Goal: Complete application form: Complete application form

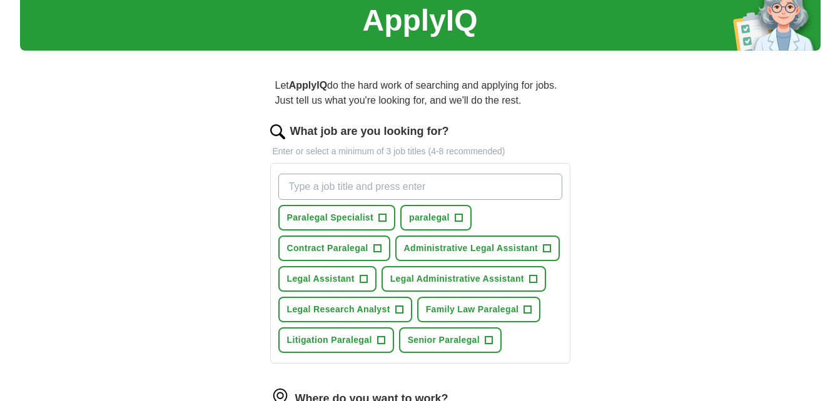
scroll to position [125, 0]
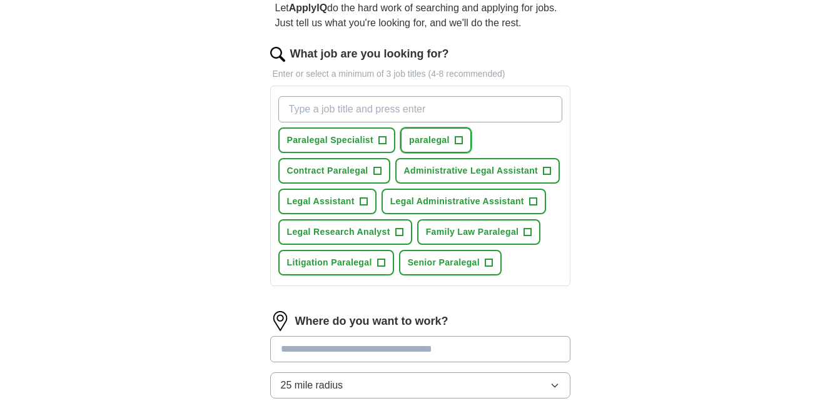
click at [432, 138] on span "paralegal" at bounding box center [429, 140] width 41 height 13
click at [351, 174] on span "Contract Paralegal" at bounding box center [327, 170] width 81 height 13
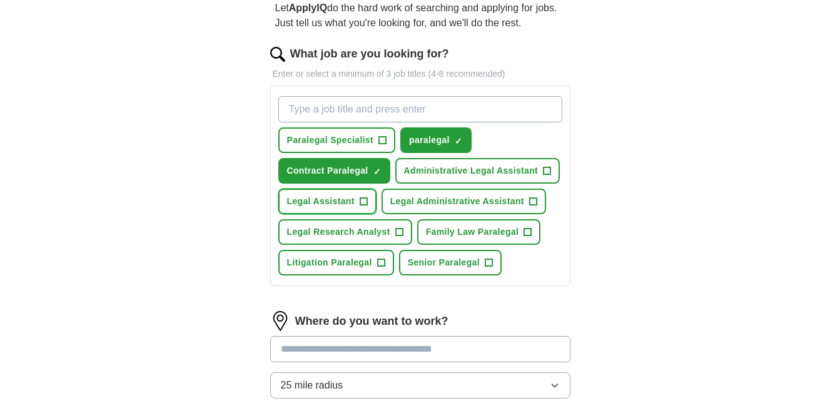
drag, startPoint x: 333, startPoint y: 196, endPoint x: 347, endPoint y: 204, distance: 16.5
click at [332, 196] on span "Legal Assistant" at bounding box center [321, 201] width 68 height 13
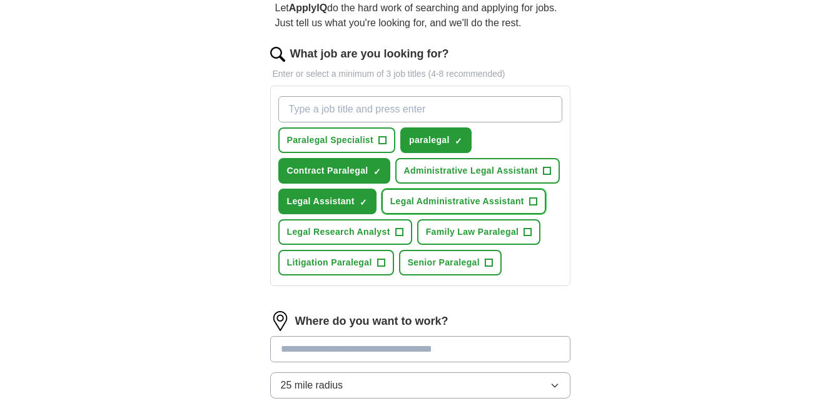
click at [435, 205] on span "Legal Administrative Assistant" at bounding box center [457, 201] width 134 height 13
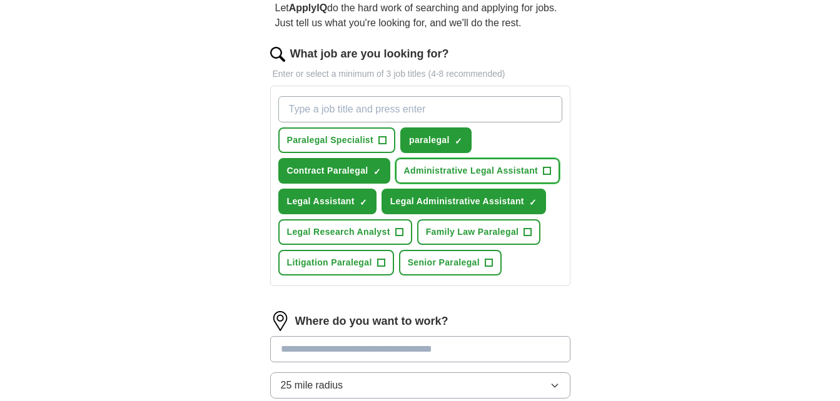
click at [440, 173] on span "Administrative Legal Assistant" at bounding box center [471, 170] width 134 height 13
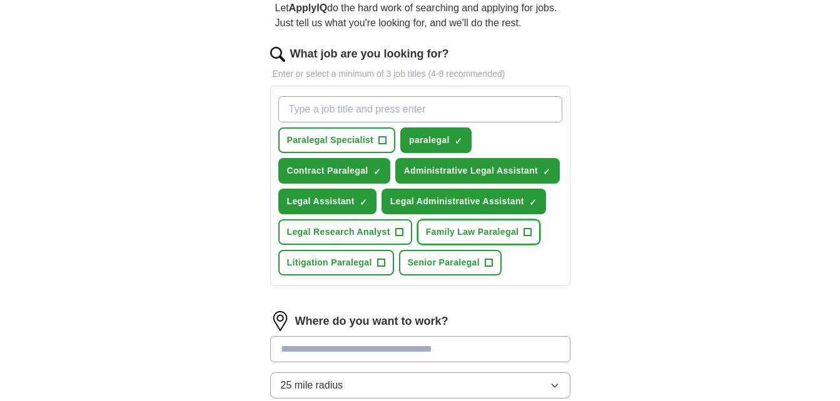
drag, startPoint x: 449, startPoint y: 231, endPoint x: 439, endPoint y: 258, distance: 28.7
click at [448, 234] on span "Family Law Paralegal" at bounding box center [472, 232] width 93 height 13
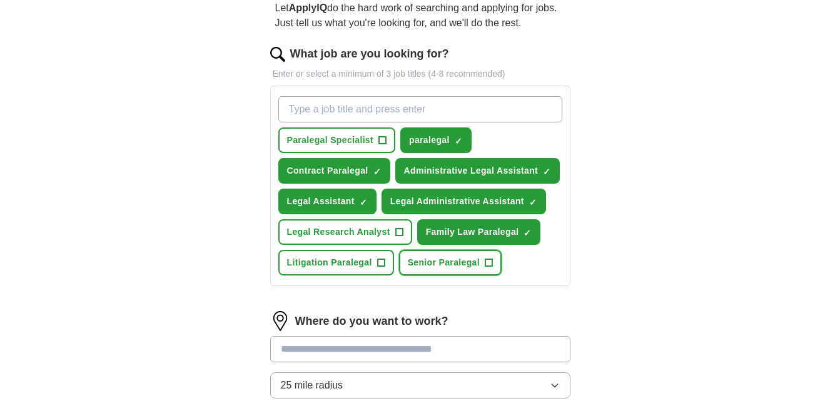
drag, startPoint x: 439, startPoint y: 258, endPoint x: 402, endPoint y: 264, distance: 37.4
click at [439, 258] on span "Senior Paralegal" at bounding box center [444, 262] width 72 height 13
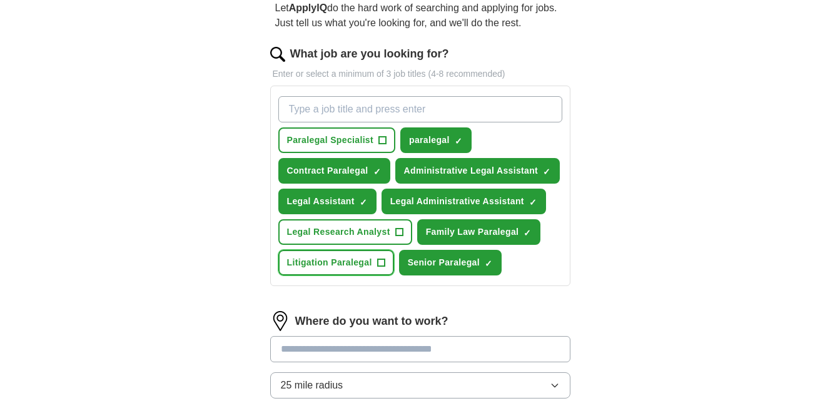
click at [360, 263] on span "Litigation Paralegal" at bounding box center [329, 262] width 85 height 13
click at [346, 234] on span "Legal Research Analyst" at bounding box center [338, 232] width 103 height 13
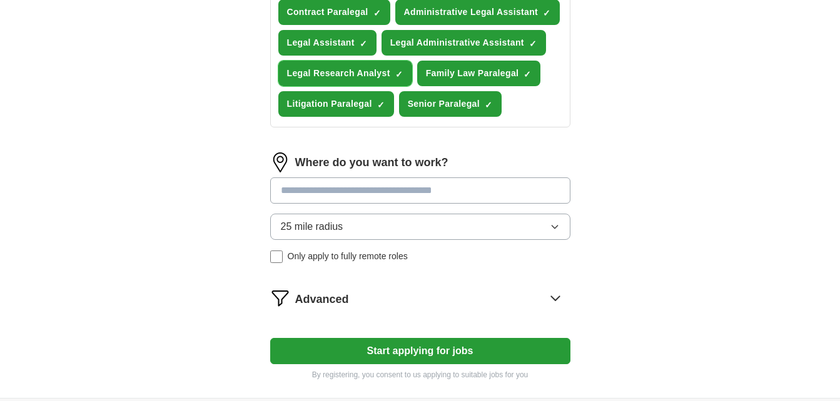
scroll to position [313, 0]
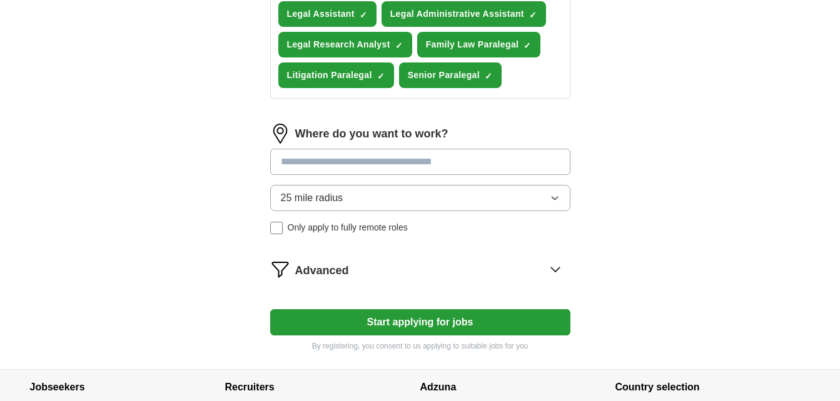
click at [319, 166] on input at bounding box center [420, 162] width 300 height 26
type input "******"
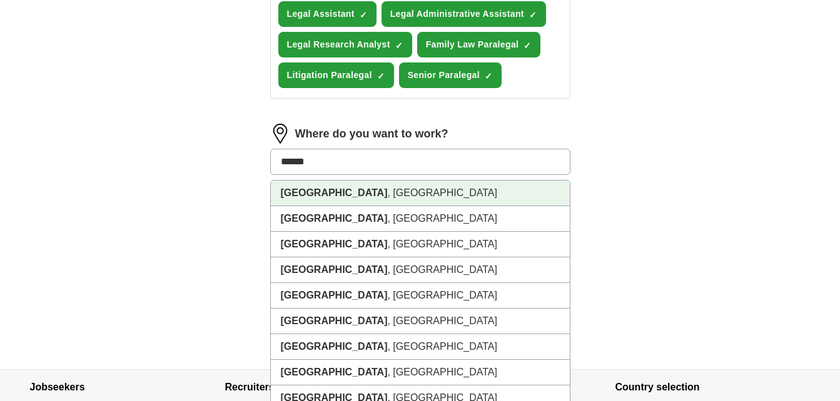
click at [316, 189] on li "[GEOGRAPHIC_DATA] , [GEOGRAPHIC_DATA]" at bounding box center [420, 194] width 299 height 26
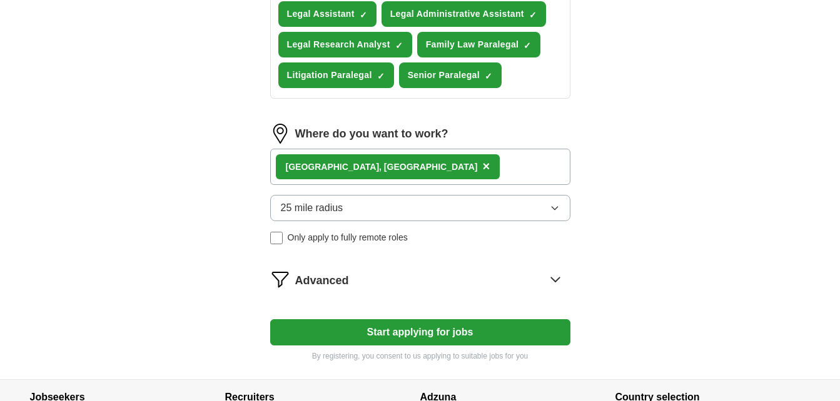
click at [426, 332] on button "Start applying for jobs" at bounding box center [420, 332] width 300 height 26
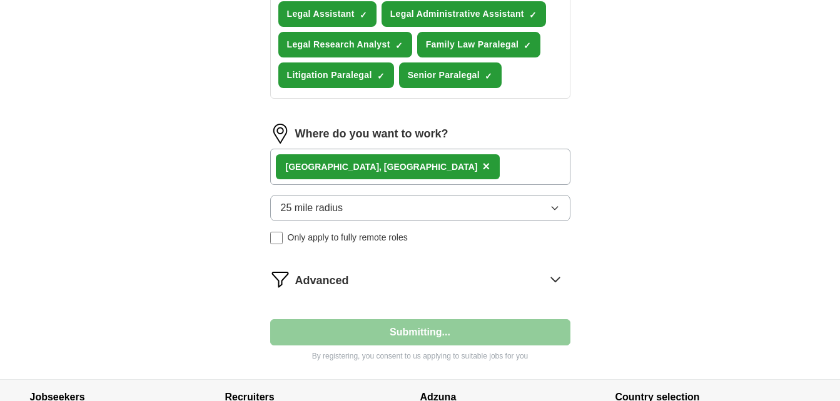
select select "**"
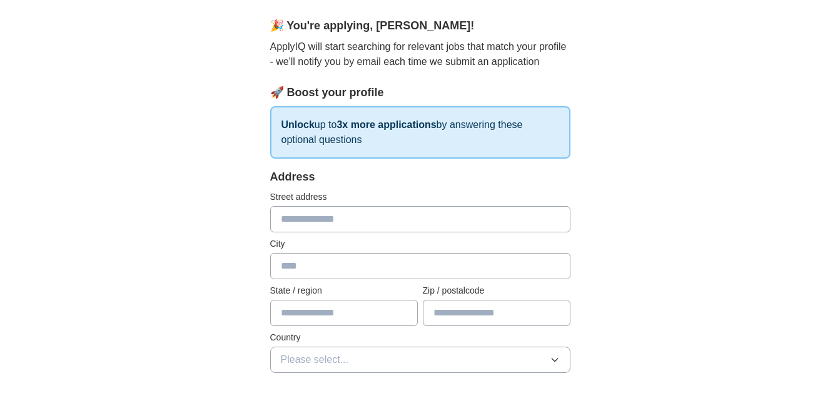
scroll to position [125, 0]
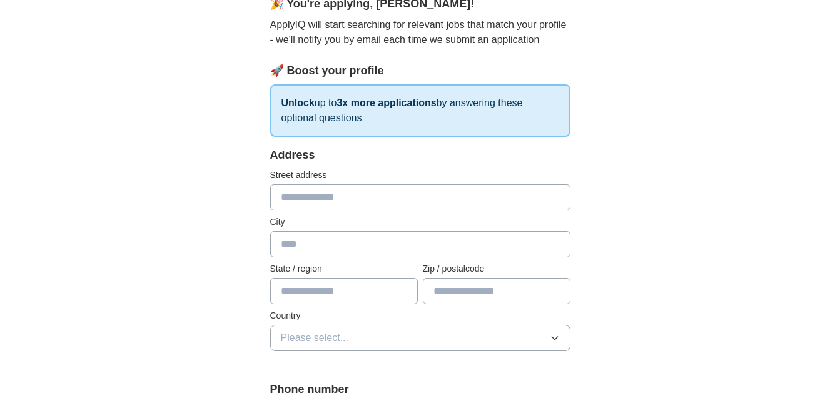
click at [329, 201] on input "text" at bounding box center [420, 197] width 300 height 26
type input "**********"
type input "******"
type input "*****"
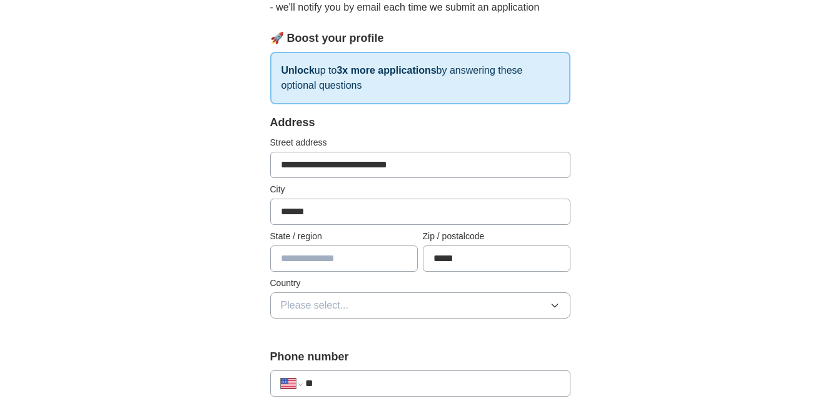
scroll to position [188, 0]
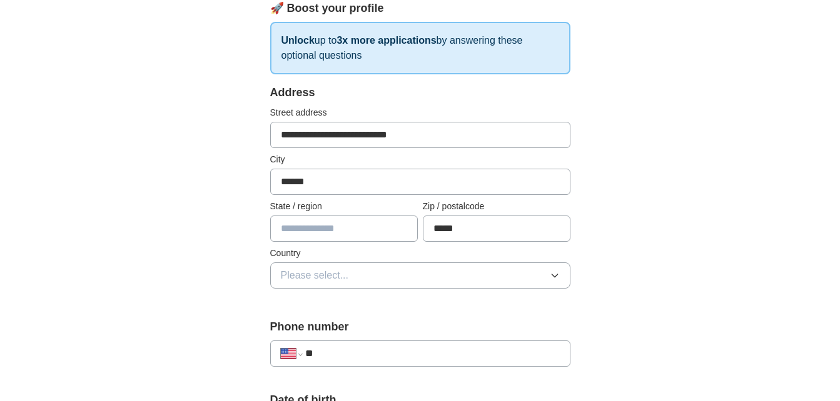
click at [310, 226] on input "text" at bounding box center [344, 229] width 148 height 26
type input "*****"
click at [328, 278] on span "Please select..." at bounding box center [315, 275] width 68 height 15
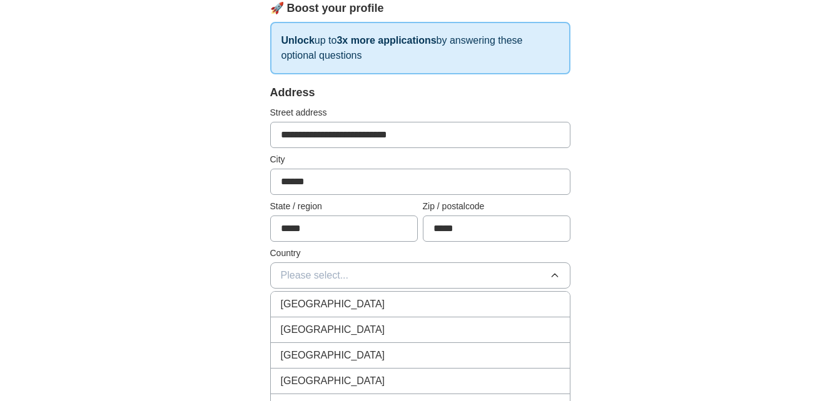
click at [323, 325] on span "[GEOGRAPHIC_DATA]" at bounding box center [333, 330] width 104 height 15
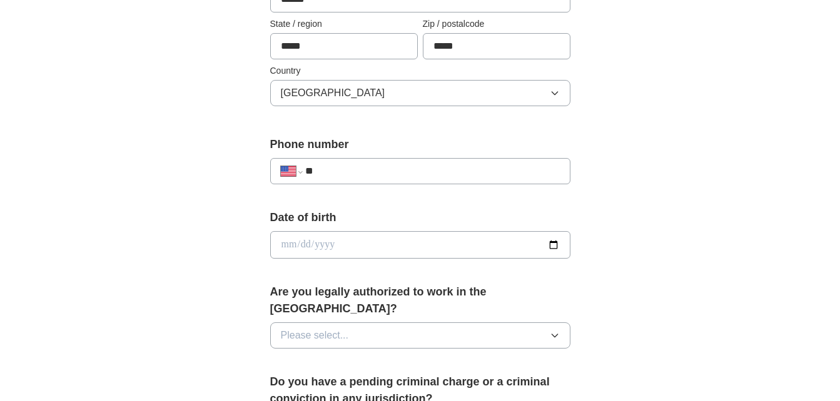
scroll to position [375, 0]
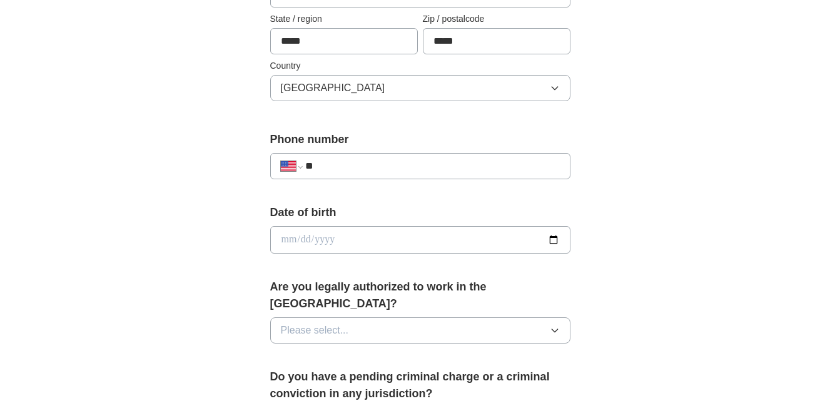
click at [356, 165] on input "**" at bounding box center [432, 166] width 254 height 15
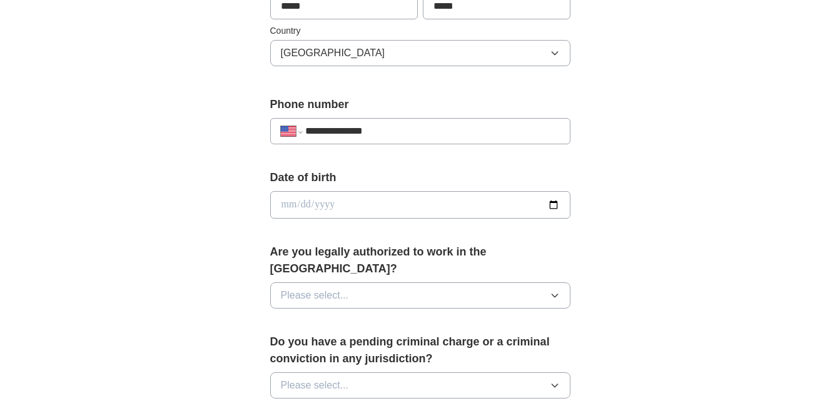
scroll to position [438, 0]
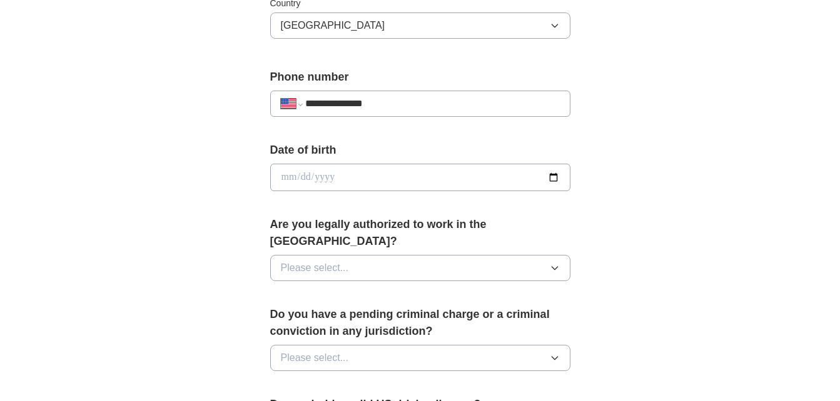
type input "**********"
click at [334, 181] on input "date" at bounding box center [420, 178] width 300 height 28
click at [292, 176] on input "date" at bounding box center [420, 178] width 300 height 28
type input "**********"
click at [331, 261] on span "Please select..." at bounding box center [315, 268] width 68 height 15
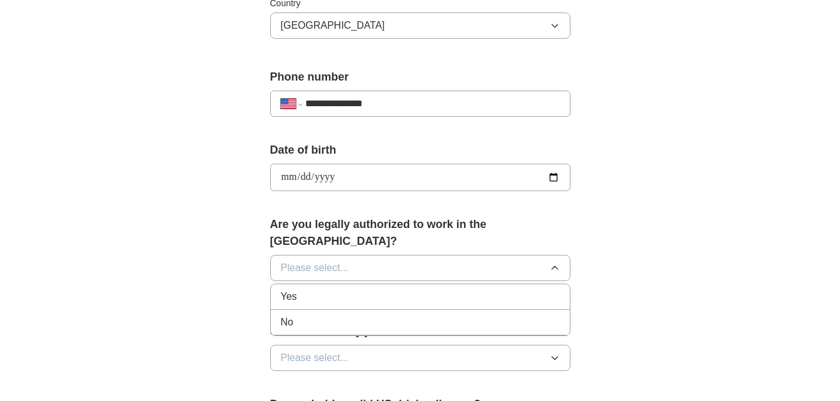
drag, startPoint x: 331, startPoint y: 284, endPoint x: 335, endPoint y: 278, distance: 7.3
click at [331, 289] on div "Yes" at bounding box center [420, 296] width 279 height 15
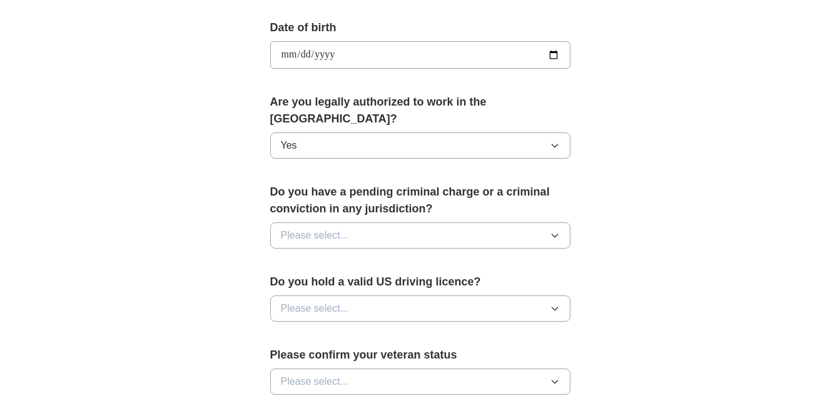
scroll to position [563, 0]
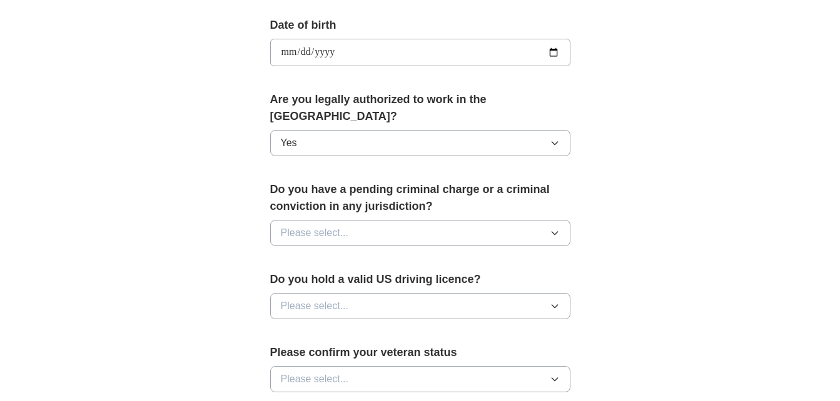
click at [353, 220] on button "Please select..." at bounding box center [420, 233] width 300 height 26
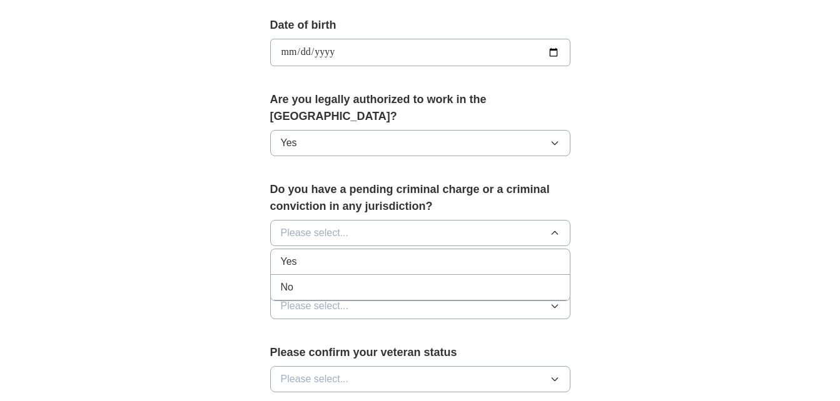
click at [336, 280] on div "No" at bounding box center [420, 287] width 279 height 15
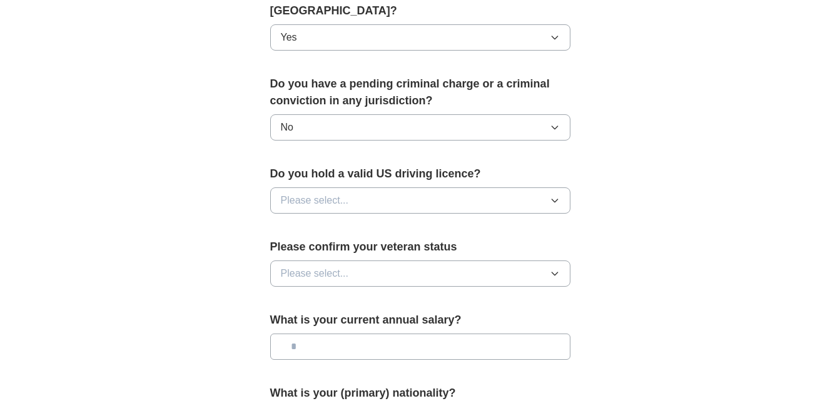
scroll to position [688, 0]
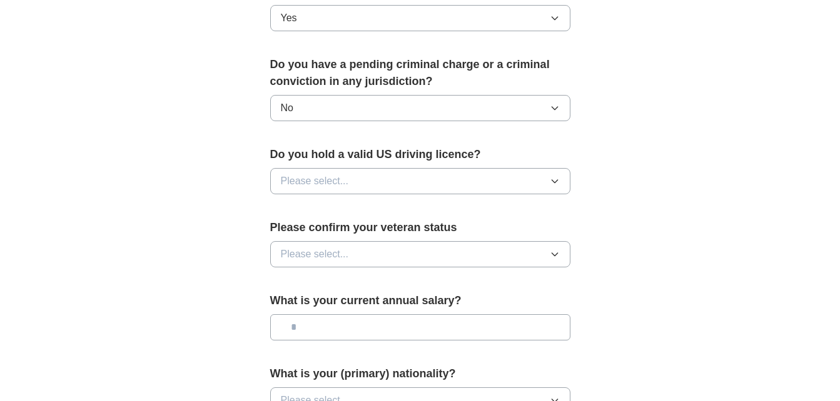
click at [336, 174] on span "Please select..." at bounding box center [315, 181] width 68 height 15
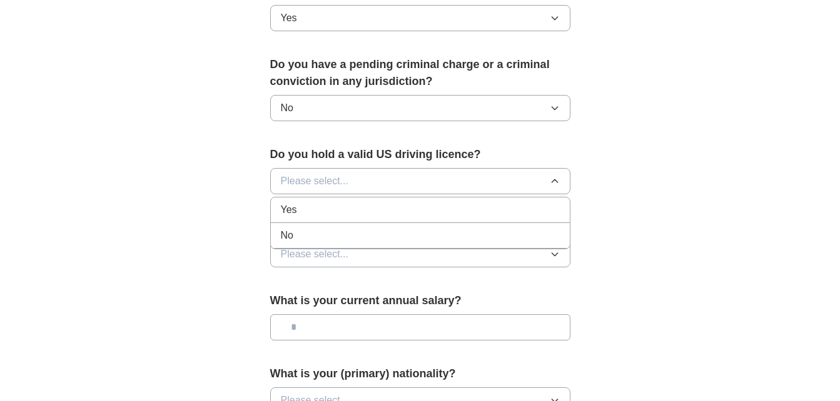
click at [326, 203] on div "Yes" at bounding box center [420, 210] width 279 height 15
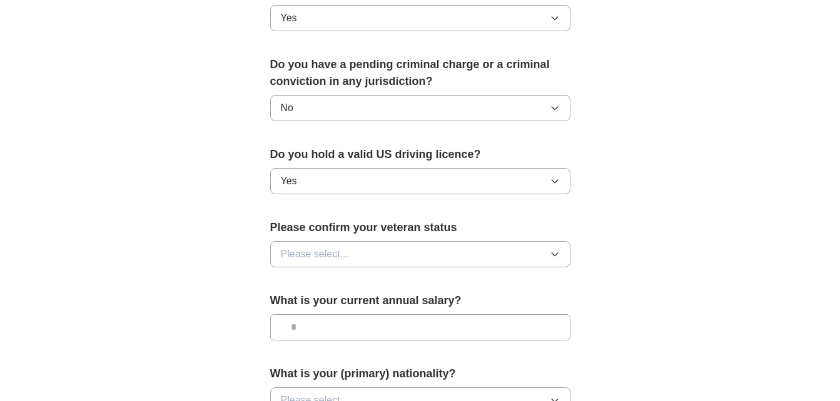
click at [341, 247] on span "Please select..." at bounding box center [315, 254] width 68 height 15
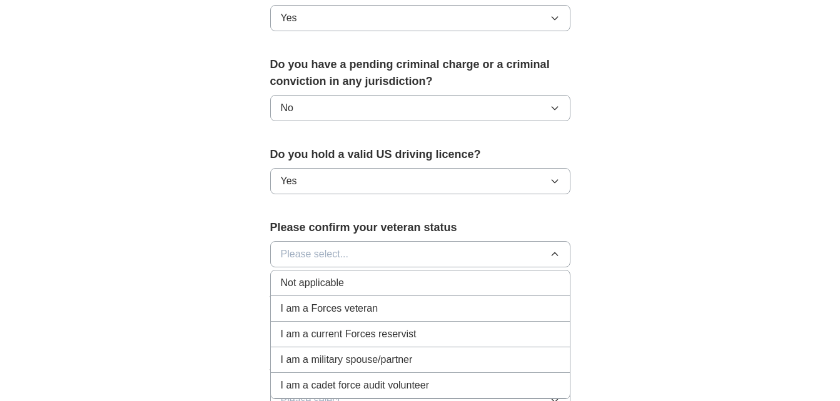
click at [311, 276] on span "Not applicable" at bounding box center [312, 283] width 63 height 15
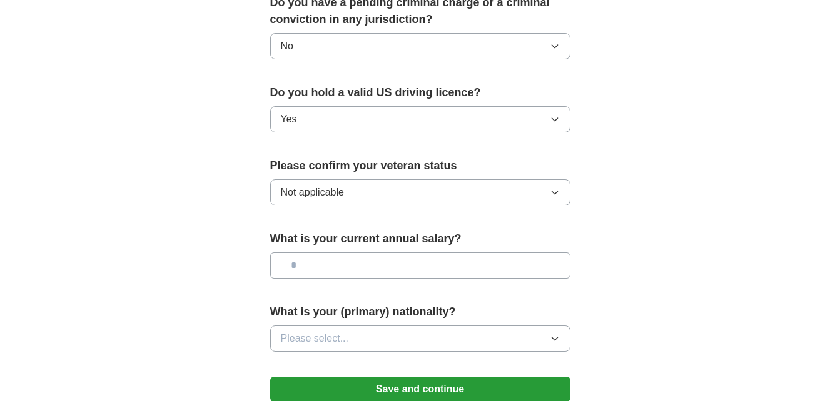
scroll to position [750, 0]
click at [324, 252] on input "text" at bounding box center [420, 265] width 300 height 26
type input "*******"
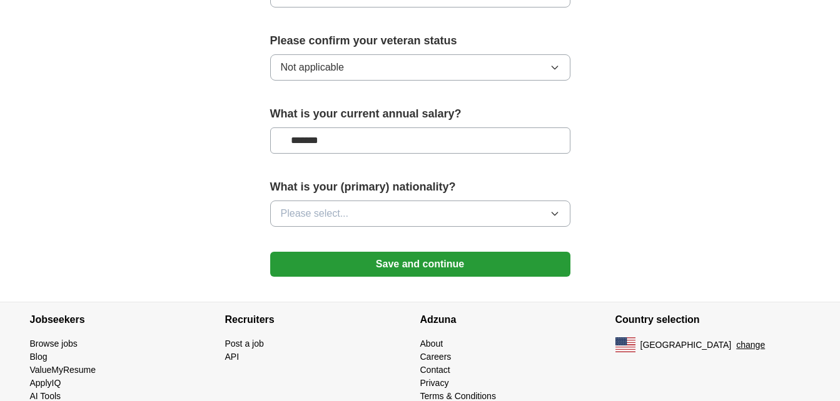
scroll to position [875, 0]
click at [348, 206] on span "Please select..." at bounding box center [315, 213] width 68 height 15
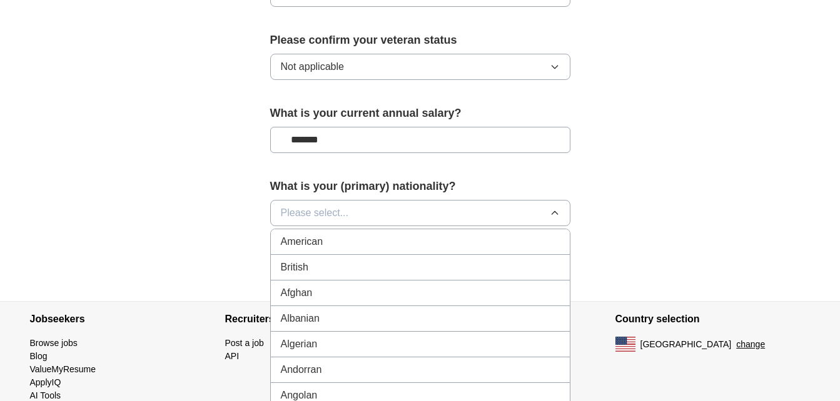
click at [324, 234] on div "American" at bounding box center [420, 241] width 279 height 15
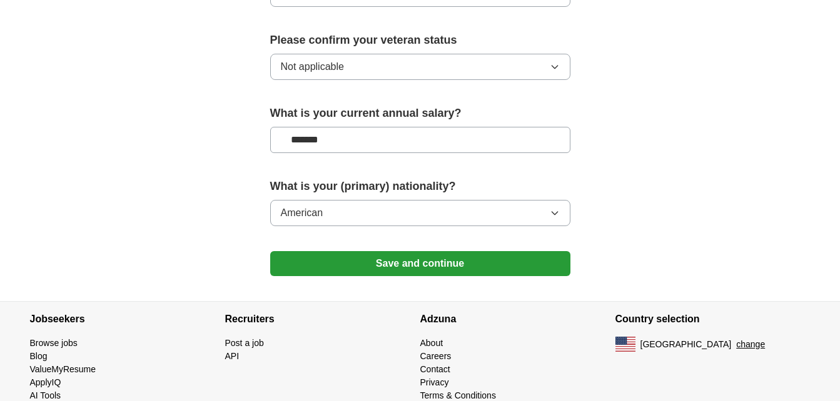
click at [374, 251] on button "Save and continue" at bounding box center [420, 263] width 300 height 25
